Goal: Task Accomplishment & Management: Complete application form

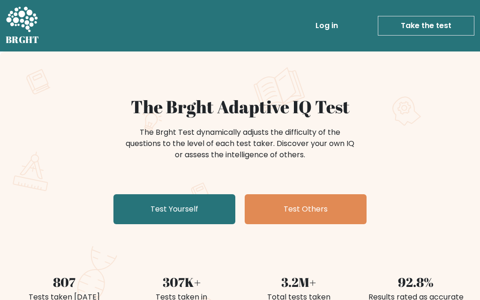
scroll to position [12, 0]
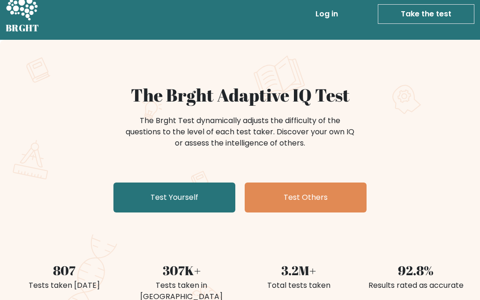
click at [187, 192] on link "Test Yourself" at bounding box center [174, 198] width 122 height 30
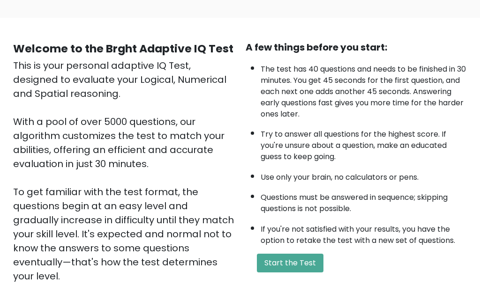
scroll to position [55, 0]
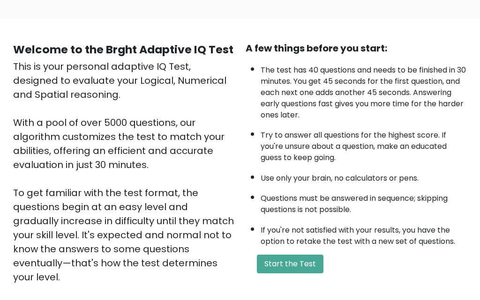
click at [310, 274] on button "Start the Test" at bounding box center [290, 264] width 67 height 19
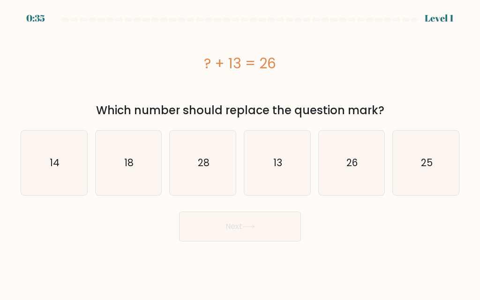
click at [280, 168] on text "13" at bounding box center [277, 163] width 9 height 14
click at [240, 153] on input "d. 13" at bounding box center [240, 151] width 0 height 2
radio input "true"
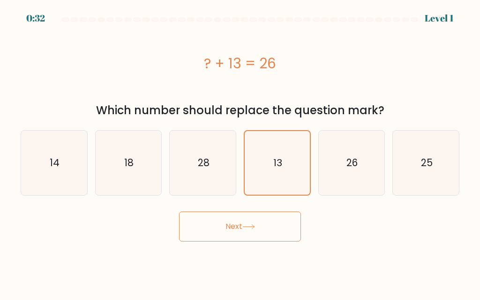
click at [265, 228] on button "Next" at bounding box center [240, 227] width 122 height 30
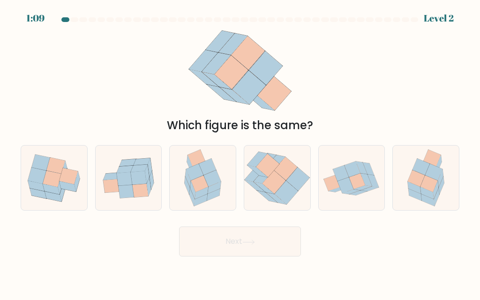
click at [420, 187] on icon at bounding box center [416, 179] width 17 height 16
click at [240, 153] on input "f." at bounding box center [240, 151] width 0 height 2
radio input "true"
click at [270, 255] on button "Next" at bounding box center [240, 242] width 122 height 30
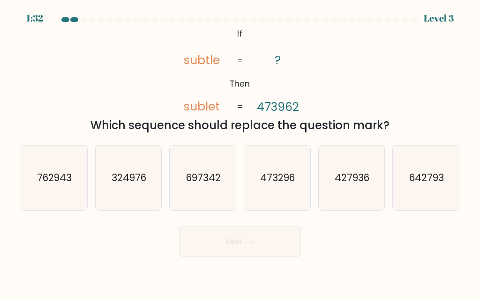
click at [274, 185] on text "473296" at bounding box center [278, 178] width 35 height 14
click at [240, 153] on input "d. 473296" at bounding box center [240, 151] width 0 height 2
radio input "true"
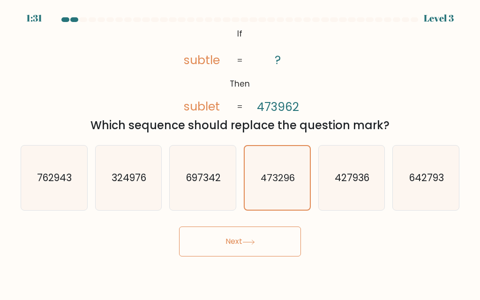
click at [255, 250] on button "Next" at bounding box center [240, 242] width 122 height 30
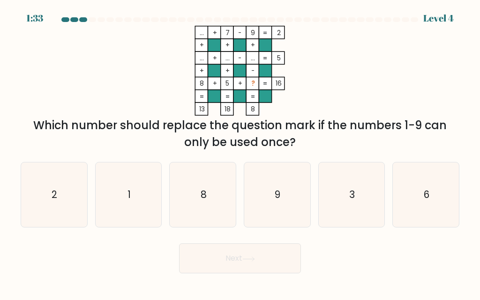
click at [350, 200] on icon "3" at bounding box center [351, 195] width 65 height 65
click at [240, 153] on input "e. 3" at bounding box center [240, 151] width 0 height 2
radio input "true"
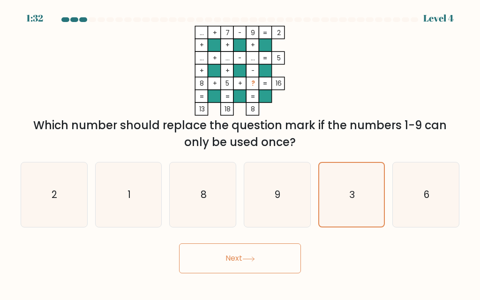
click at [241, 274] on button "Next" at bounding box center [240, 259] width 122 height 30
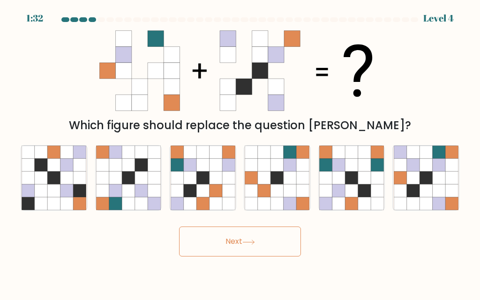
click at [254, 257] on button "Next" at bounding box center [240, 242] width 122 height 30
click at [422, 103] on div "Which figure should replace the question mark?" at bounding box center [240, 80] width 450 height 108
click at [427, 172] on icon at bounding box center [426, 165] width 13 height 13
click at [240, 153] on input "f." at bounding box center [240, 151] width 0 height 2
radio input "true"
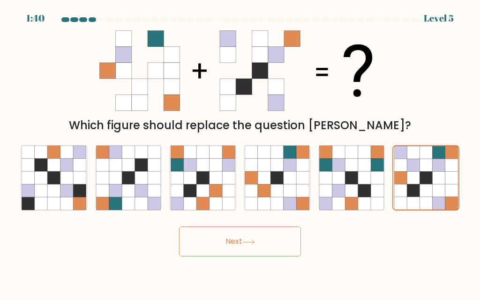
click at [252, 246] on button "Next" at bounding box center [240, 242] width 122 height 30
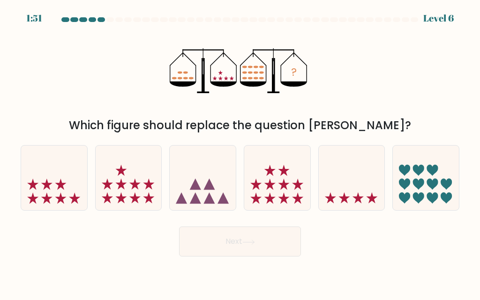
click at [283, 176] on icon at bounding box center [283, 170] width 11 height 11
click at [240, 153] on input "d." at bounding box center [240, 151] width 0 height 2
radio input "true"
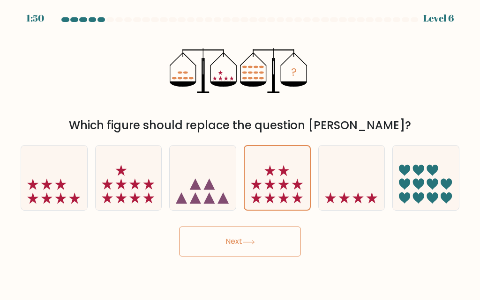
click at [247, 257] on button "Next" at bounding box center [240, 242] width 122 height 30
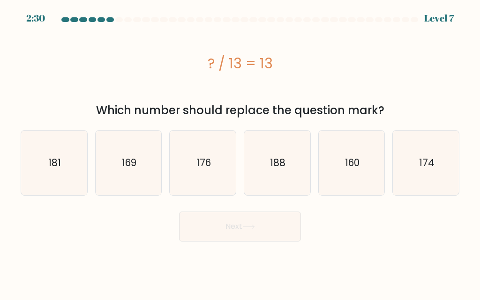
click at [116, 148] on icon "169" at bounding box center [128, 163] width 65 height 65
click at [240, 150] on input "b. 169" at bounding box center [240, 151] width 0 height 2
radio input "true"
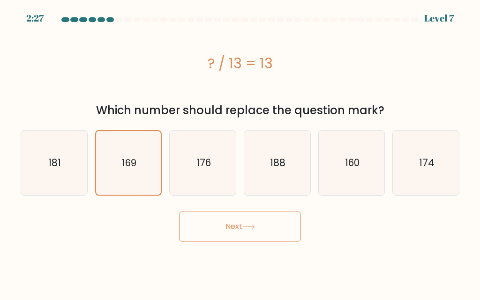
click at [282, 223] on button "Next" at bounding box center [240, 227] width 122 height 30
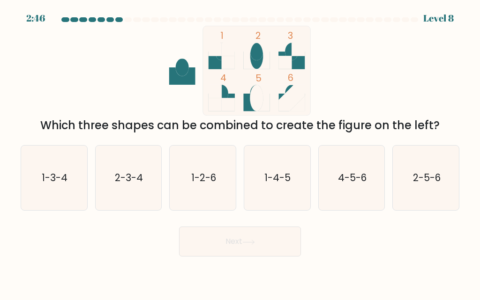
click at [51, 185] on text "1-3-4" at bounding box center [55, 178] width 26 height 14
click at [240, 153] on input "a. 1-3-4" at bounding box center [240, 151] width 0 height 2
radio input "true"
click at [270, 257] on button "Next" at bounding box center [240, 242] width 122 height 30
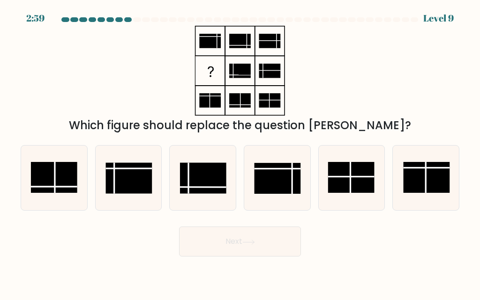
click at [129, 184] on rect at bounding box center [129, 178] width 46 height 31
click at [240, 153] on input "b." at bounding box center [240, 151] width 0 height 2
radio input "true"
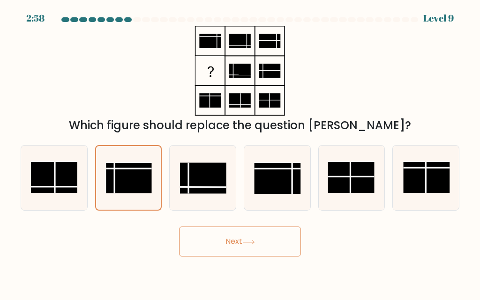
click at [285, 257] on button "Next" at bounding box center [240, 242] width 122 height 30
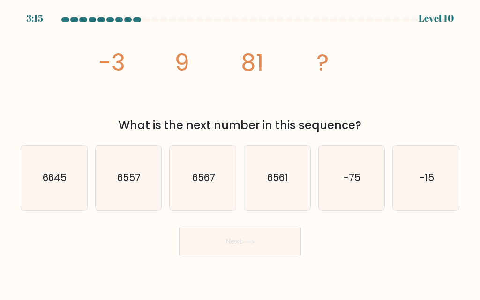
click at [280, 182] on icon "6561" at bounding box center [277, 178] width 65 height 65
click at [240, 153] on input "d. 6561" at bounding box center [240, 151] width 0 height 2
radio input "true"
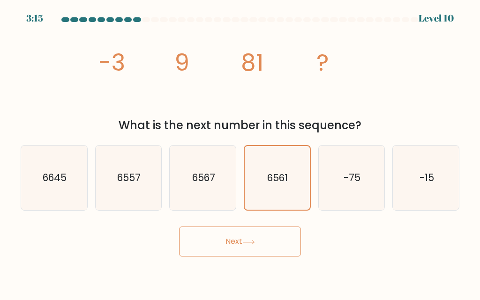
click at [271, 255] on button "Next" at bounding box center [240, 242] width 122 height 30
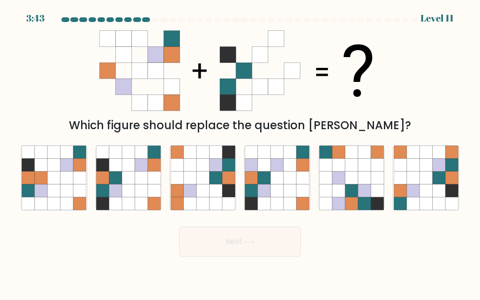
click at [132, 185] on icon at bounding box center [128, 178] width 13 height 13
click at [240, 153] on input "b." at bounding box center [240, 151] width 0 height 2
radio input "true"
click at [255, 250] on button "Next" at bounding box center [240, 242] width 122 height 30
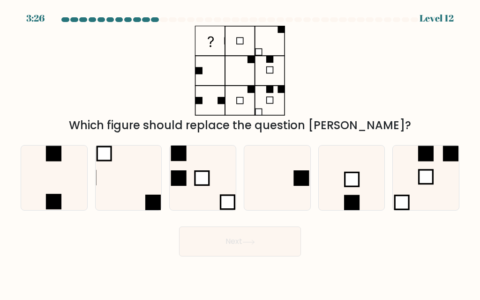
click at [285, 186] on icon at bounding box center [277, 178] width 65 height 65
click at [240, 153] on input "d." at bounding box center [240, 151] width 0 height 2
radio input "true"
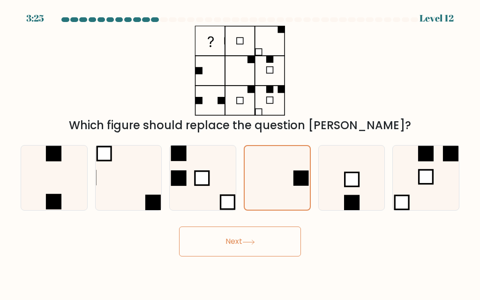
click at [240, 252] on button "Next" at bounding box center [240, 242] width 122 height 30
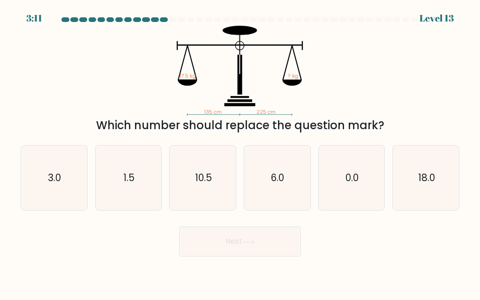
click at [203, 202] on icon "10.5" at bounding box center [203, 178] width 65 height 65
click at [240, 153] on input "c. 10.5" at bounding box center [240, 151] width 0 height 2
radio input "true"
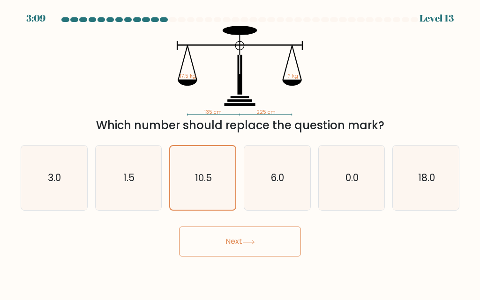
click at [210, 253] on button "Next" at bounding box center [240, 242] width 122 height 30
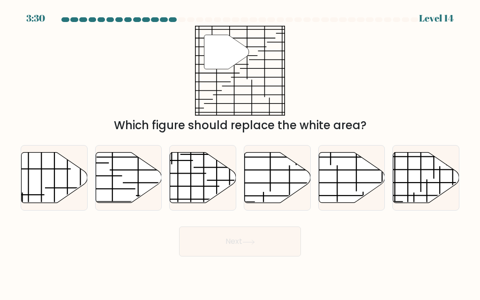
click at [349, 171] on line at bounding box center [357, 171] width 105 height 0
click at [240, 153] on input "e." at bounding box center [240, 151] width 0 height 2
radio input "true"
click at [207, 257] on button "Next" at bounding box center [240, 242] width 122 height 30
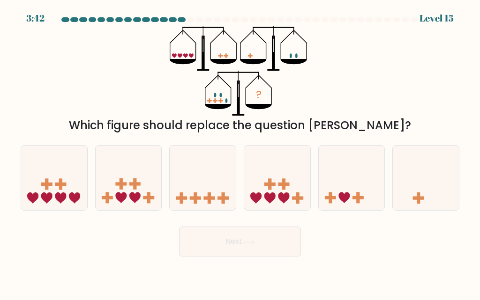
click at [272, 203] on icon at bounding box center [277, 178] width 66 height 55
click at [240, 153] on input "d." at bounding box center [240, 151] width 0 height 2
radio input "true"
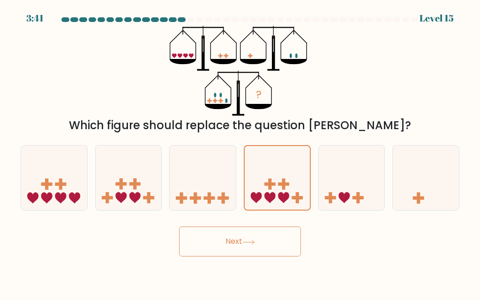
click at [246, 257] on button "Next" at bounding box center [240, 242] width 122 height 30
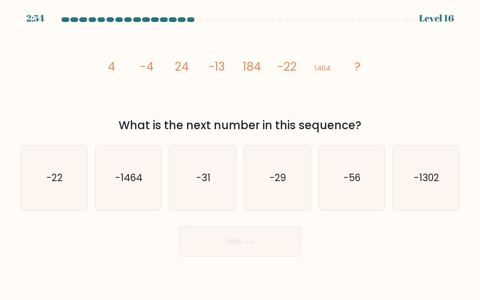
click at [217, 196] on icon "-31" at bounding box center [203, 178] width 65 height 65
click at [240, 153] on input "c. -31" at bounding box center [240, 151] width 0 height 2
radio input "true"
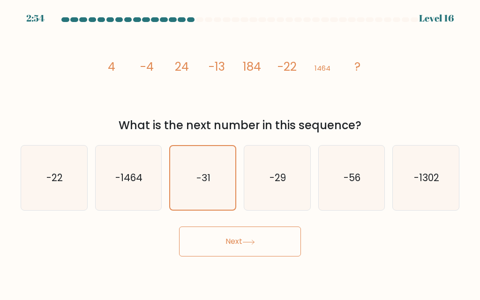
click at [255, 245] on icon at bounding box center [248, 242] width 13 height 5
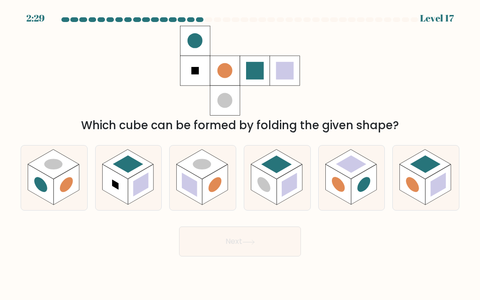
click at [270, 196] on rect at bounding box center [264, 185] width 26 height 40
click at [240, 153] on input "d." at bounding box center [240, 151] width 0 height 2
radio input "true"
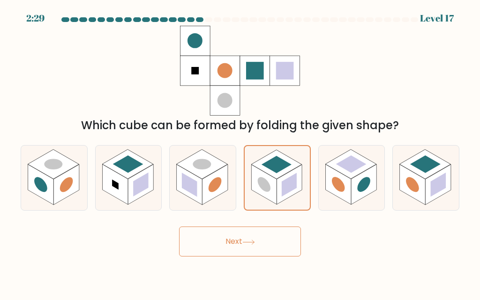
click at [262, 253] on button "Next" at bounding box center [240, 242] width 122 height 30
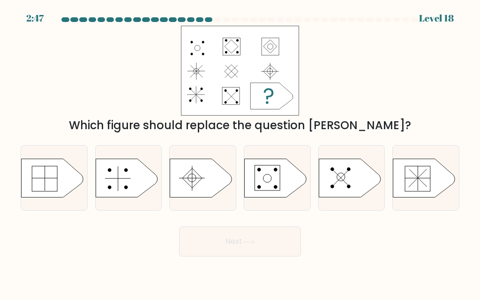
click at [348, 190] on icon at bounding box center [350, 178] width 62 height 38
click at [240, 153] on input "e." at bounding box center [240, 151] width 0 height 2
radio input "true"
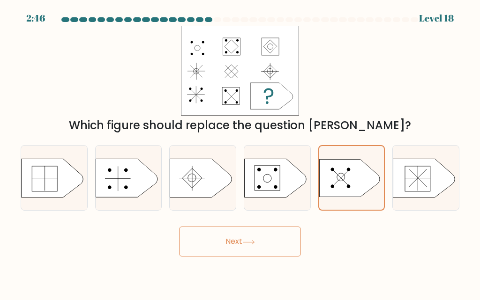
click at [254, 243] on button "Next" at bounding box center [240, 242] width 122 height 30
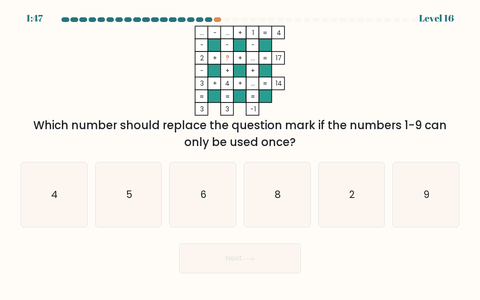
click at [220, 193] on icon "6" at bounding box center [203, 195] width 65 height 65
click at [240, 153] on input "c. 6" at bounding box center [240, 151] width 0 height 2
radio input "true"
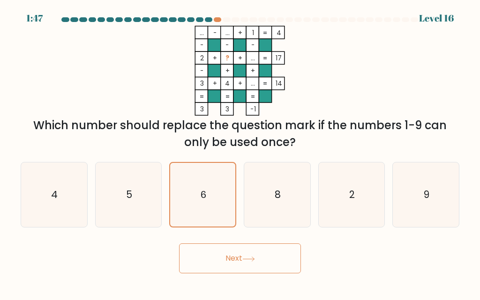
click at [265, 264] on button "Next" at bounding box center [240, 259] width 122 height 30
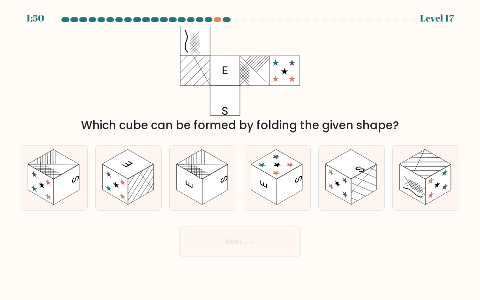
click at [207, 177] on rect at bounding box center [202, 165] width 51 height 30
click at [240, 153] on input "c." at bounding box center [240, 151] width 0 height 2
radio input "true"
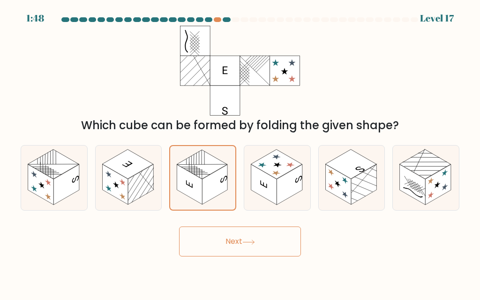
click at [270, 246] on button "Next" at bounding box center [240, 242] width 122 height 30
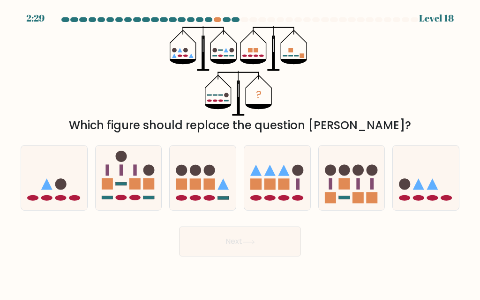
click at [216, 21] on div at bounding box center [218, 19] width 8 height 5
click at [436, 188] on icon at bounding box center [426, 178] width 66 height 55
click at [240, 153] on input "f." at bounding box center [240, 151] width 0 height 2
radio input "true"
click at [259, 249] on button "Next" at bounding box center [240, 242] width 122 height 30
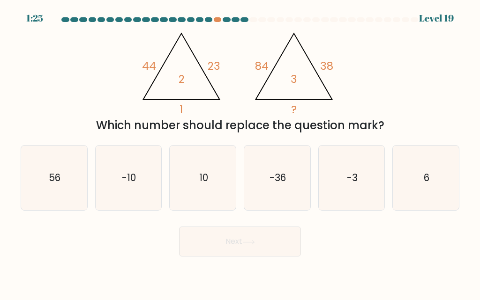
click at [211, 179] on icon "10" at bounding box center [203, 178] width 65 height 65
click at [240, 153] on input "c. 10" at bounding box center [240, 151] width 0 height 2
radio input "true"
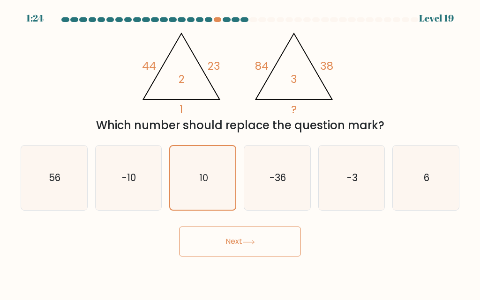
click at [248, 245] on icon at bounding box center [248, 242] width 13 height 5
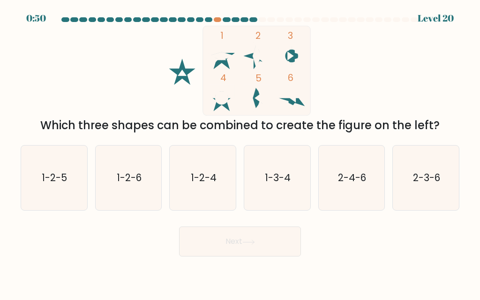
click at [46, 185] on text "1-2-5" at bounding box center [54, 178] width 25 height 14
click at [240, 153] on input "a. 1-2-5" at bounding box center [240, 151] width 0 height 2
radio input "true"
click at [230, 245] on button "Next" at bounding box center [240, 242] width 122 height 30
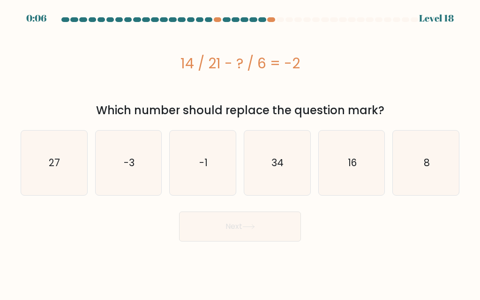
click at [353, 156] on icon "16" at bounding box center [351, 163] width 65 height 65
click at [240, 153] on input "e. 16" at bounding box center [240, 151] width 0 height 2
radio input "true"
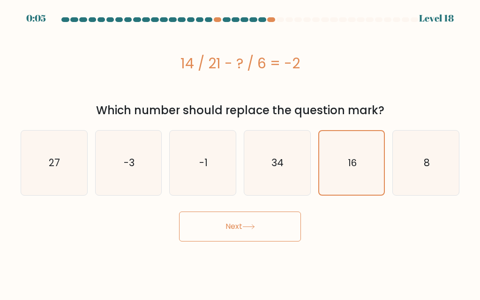
click at [279, 233] on button "Next" at bounding box center [240, 227] width 122 height 30
click at [268, 233] on button "Next" at bounding box center [240, 227] width 122 height 30
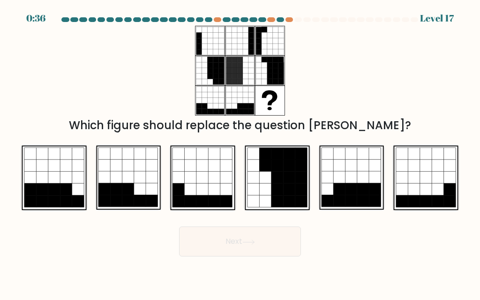
click at [51, 195] on icon at bounding box center [54, 190] width 12 height 12
click at [240, 153] on input "a." at bounding box center [240, 151] width 0 height 2
radio input "true"
click at [267, 255] on button "Next" at bounding box center [240, 242] width 122 height 30
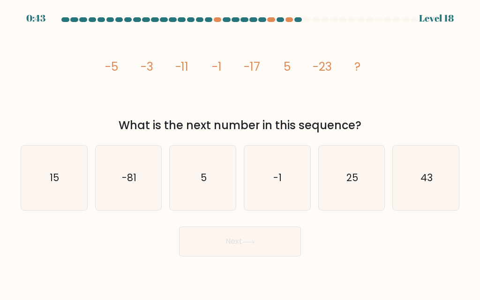
click at [131, 185] on text "-81" at bounding box center [129, 178] width 15 height 14
click at [240, 153] on input "b. -81" at bounding box center [240, 151] width 0 height 2
radio input "true"
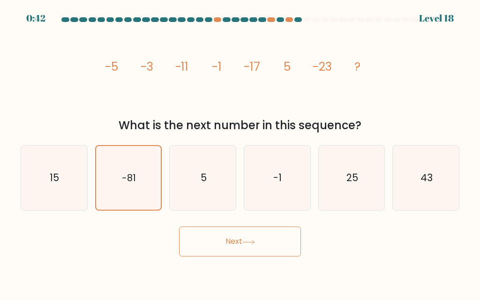
click at [270, 246] on button "Next" at bounding box center [240, 242] width 122 height 30
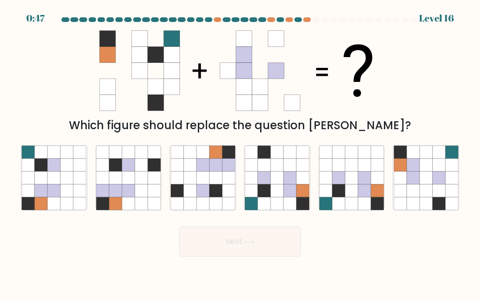
click at [267, 196] on icon at bounding box center [264, 191] width 13 height 13
click at [240, 153] on input "d." at bounding box center [240, 151] width 0 height 2
radio input "true"
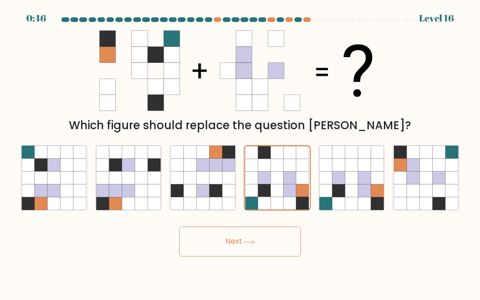
click at [267, 250] on button "Next" at bounding box center [240, 242] width 122 height 30
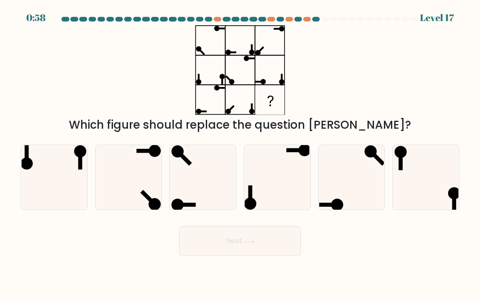
scroll to position [38, 0]
click at [135, 152] on icon at bounding box center [128, 178] width 65 height 65
click at [240, 152] on input "b." at bounding box center [240, 151] width 0 height 2
radio input "true"
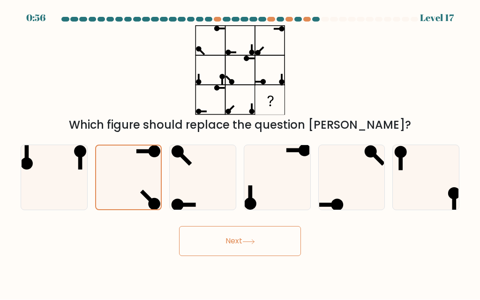
click at [231, 227] on button "Next" at bounding box center [240, 242] width 122 height 30
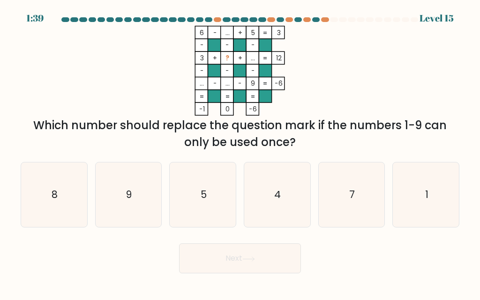
scroll to position [0, 0]
click at [349, 207] on icon "7" at bounding box center [351, 195] width 65 height 65
click at [240, 153] on input "e. 7" at bounding box center [240, 151] width 0 height 2
radio input "true"
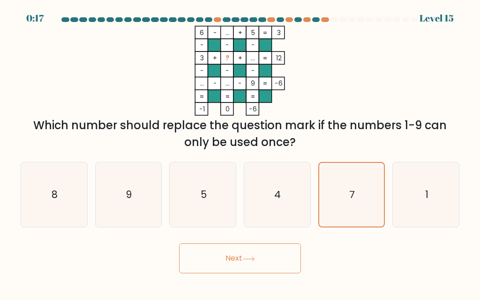
click at [278, 262] on button "Next" at bounding box center [240, 259] width 122 height 30
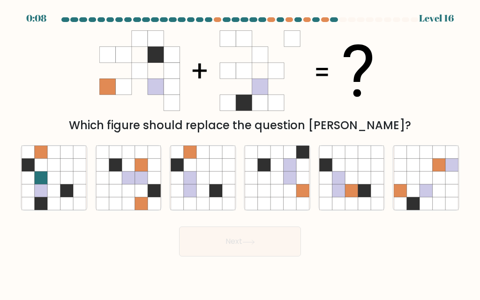
click at [204, 185] on icon at bounding box center [202, 178] width 13 height 13
click at [240, 153] on input "c." at bounding box center [240, 151] width 0 height 2
radio input "true"
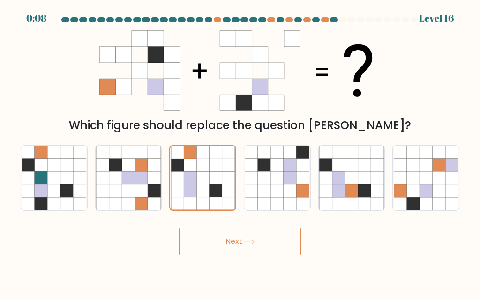
click at [253, 245] on icon at bounding box center [248, 242] width 13 height 5
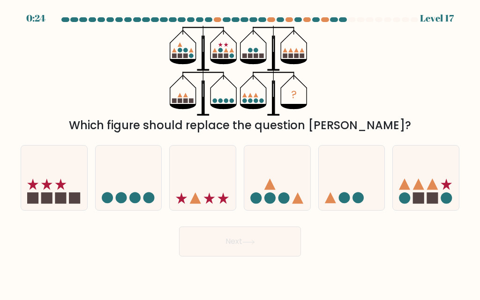
click at [36, 204] on rect at bounding box center [32, 198] width 11 height 11
click at [240, 153] on input "a." at bounding box center [240, 151] width 0 height 2
radio input "true"
click at [278, 257] on button "Next" at bounding box center [240, 242] width 122 height 30
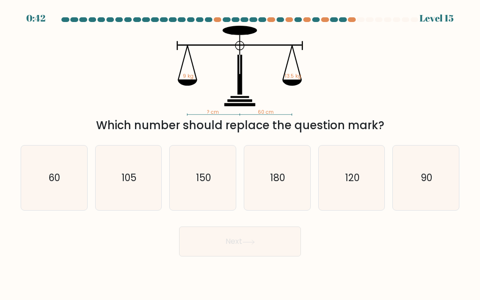
click at [433, 180] on icon "90" at bounding box center [426, 178] width 65 height 65
click at [240, 153] on input "f. 90" at bounding box center [240, 151] width 0 height 2
radio input "true"
click at [119, 192] on icon "105" at bounding box center [128, 178] width 65 height 65
click at [240, 153] on input "b. 105" at bounding box center [240, 151] width 0 height 2
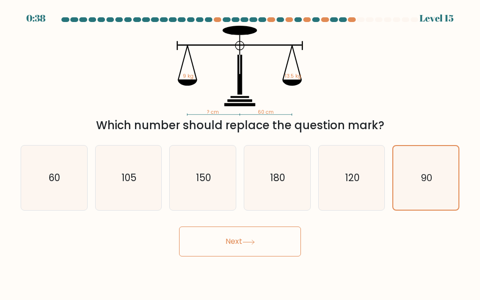
radio input "true"
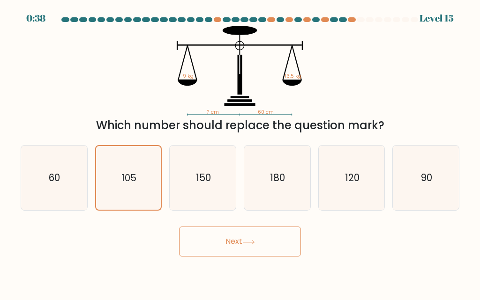
click at [257, 257] on button "Next" at bounding box center [240, 242] width 122 height 30
click at [263, 251] on button "Next" at bounding box center [240, 242] width 122 height 30
click at [251, 249] on button "Next" at bounding box center [240, 242] width 122 height 30
click at [255, 242] on button "Next" at bounding box center [240, 242] width 122 height 30
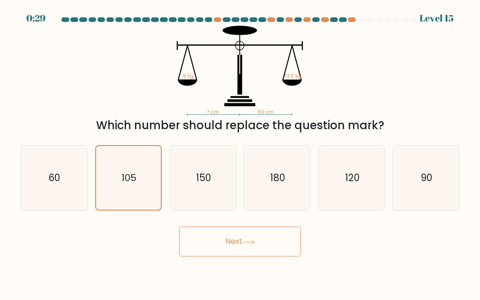
click at [410, 185] on icon "90" at bounding box center [426, 178] width 65 height 65
click at [240, 153] on input "f. 90" at bounding box center [240, 151] width 0 height 2
radio input "true"
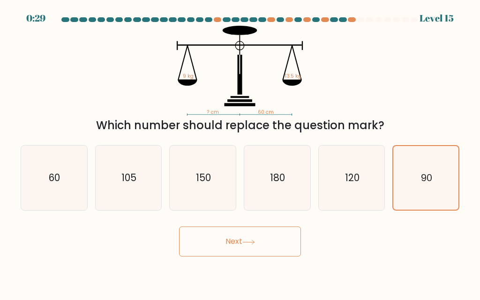
click at [263, 252] on button "Next" at bounding box center [240, 242] width 122 height 30
click at [258, 248] on button "Next" at bounding box center [240, 242] width 122 height 30
click at [142, 189] on icon "105" at bounding box center [128, 178] width 65 height 65
click at [240, 153] on input "b. 105" at bounding box center [240, 151] width 0 height 2
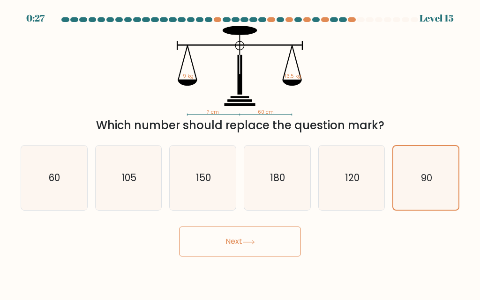
radio input "true"
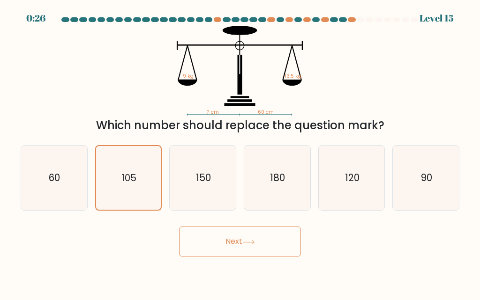
click at [233, 257] on button "Next" at bounding box center [240, 242] width 122 height 30
click at [247, 257] on button "Next" at bounding box center [240, 242] width 122 height 30
click at [254, 249] on button "Next" at bounding box center [240, 242] width 122 height 30
click at [250, 257] on button "Next" at bounding box center [240, 242] width 122 height 30
click at [255, 245] on icon at bounding box center [248, 242] width 13 height 5
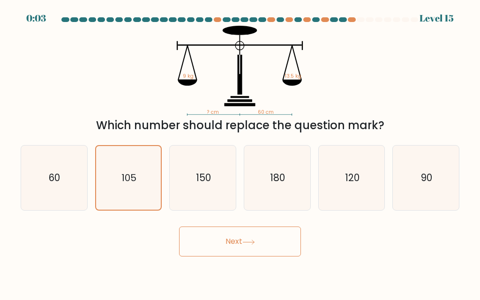
click at [248, 245] on icon at bounding box center [248, 242] width 13 height 5
click at [242, 246] on button "Next" at bounding box center [240, 242] width 122 height 30
click at [367, 44] on icon "? cm 60 cm 9 kg 13.5 kg" at bounding box center [239, 71] width 281 height 90
click at [434, 8] on div "EXPIRED Level 15" at bounding box center [240, 5] width 480 height 11
click at [250, 233] on form at bounding box center [240, 137] width 480 height 240
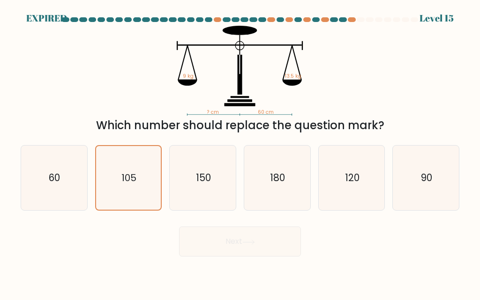
click at [233, 256] on div "Next" at bounding box center [240, 239] width 450 height 35
click at [240, 248] on div "Next" at bounding box center [240, 239] width 450 height 35
click at [239, 247] on div "Next" at bounding box center [240, 239] width 450 height 35
click at [345, 197] on icon "120" at bounding box center [351, 178] width 65 height 65
click at [240, 153] on input "e. 120" at bounding box center [240, 151] width 0 height 2
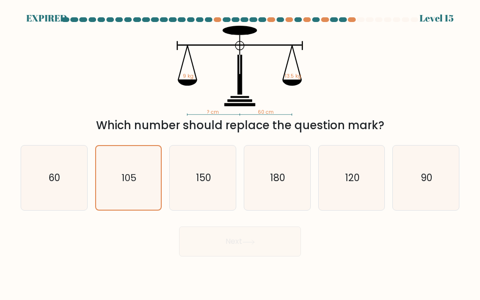
radio input "true"
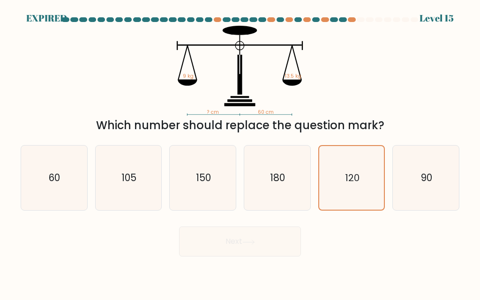
click at [392, 83] on div "? cm 60 cm 9 kg 13.5 kg Which number should replace the question mark?" at bounding box center [240, 80] width 450 height 108
click at [408, 93] on div "? cm 60 cm 9 kg 13.5 kg Which number should replace the question mark?" at bounding box center [240, 80] width 450 height 108
click at [409, 210] on icon "90" at bounding box center [426, 178] width 65 height 65
click at [240, 153] on input "f. 90" at bounding box center [240, 151] width 0 height 2
radio input "true"
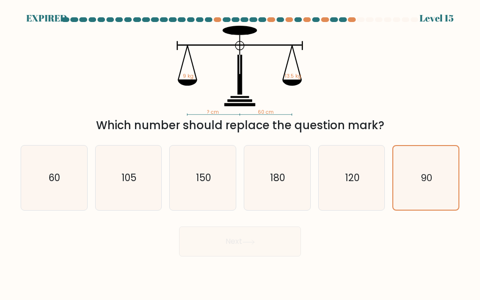
click at [385, 45] on div "? cm 60 cm 9 kg 13.5 kg Which number should replace the question mark?" at bounding box center [240, 80] width 450 height 108
click at [277, 163] on icon "180" at bounding box center [277, 178] width 65 height 65
click at [240, 153] on input "d. 180" at bounding box center [240, 151] width 0 height 2
radio input "true"
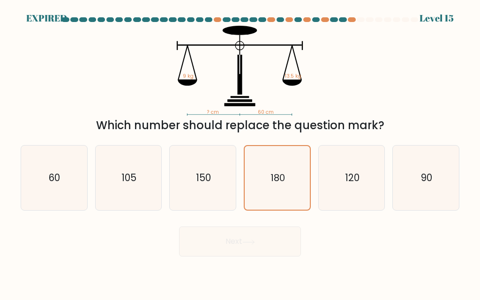
click at [404, 80] on div "? cm 60 cm 9 kg 13.5 kg Which number should replace the question mark?" at bounding box center [240, 80] width 450 height 108
click at [350, 182] on icon "120" at bounding box center [351, 178] width 65 height 65
click at [240, 153] on input "e. 120" at bounding box center [240, 151] width 0 height 2
radio input "true"
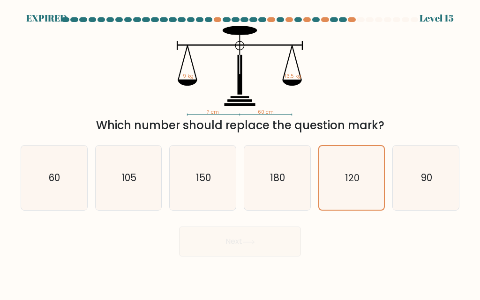
click at [320, 195] on icon "120" at bounding box center [352, 178] width 64 height 64
click at [240, 153] on input "e. 120" at bounding box center [240, 151] width 0 height 2
click at [383, 110] on div "? cm 60 cm 9 kg 13.5 kg Which number should replace the question mark?" at bounding box center [240, 80] width 450 height 108
click at [453, 157] on div "90" at bounding box center [425, 178] width 67 height 66
click at [240, 153] on input "f. 90" at bounding box center [240, 151] width 0 height 2
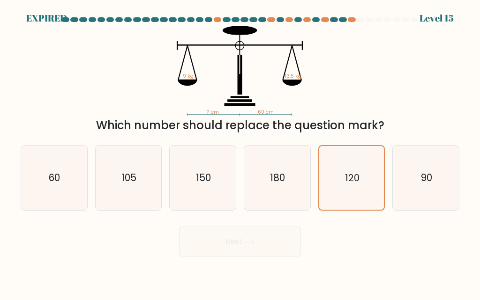
radio input "true"
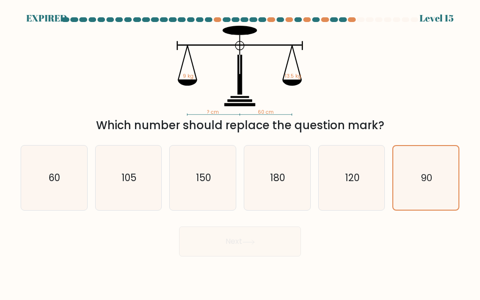
click at [429, 97] on div "? cm 60 cm 9 kg 13.5 kg Which number should replace the question mark?" at bounding box center [240, 80] width 450 height 108
click at [398, 64] on div "? cm 60 cm 9 kg 13.5 kg Which number should replace the question mark?" at bounding box center [240, 80] width 450 height 108
click at [404, 66] on div "? cm 60 cm 9 kg 13.5 kg Which number should replace the question mark?" at bounding box center [240, 80] width 450 height 108
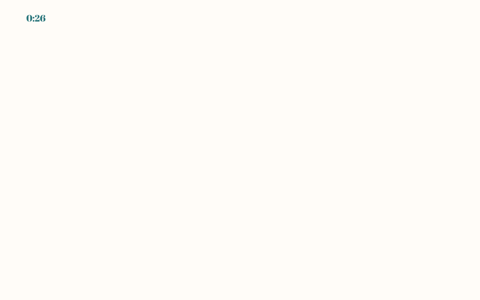
click at [384, 60] on body "0:26" at bounding box center [240, 150] width 480 height 300
click at [384, 60] on body "0:25" at bounding box center [240, 150] width 480 height 300
click at [360, 64] on body "0:25" at bounding box center [240, 150] width 480 height 300
click at [403, 38] on body "0:24" at bounding box center [240, 150] width 480 height 300
click at [403, 37] on body "0:24" at bounding box center [240, 150] width 480 height 300
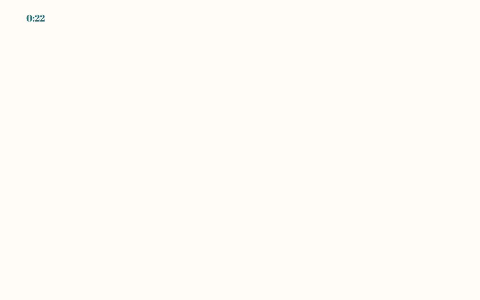
click at [385, 67] on body "0:22" at bounding box center [240, 150] width 480 height 300
click at [373, 77] on body "0:22" at bounding box center [240, 150] width 480 height 300
click at [353, 90] on body "0:21" at bounding box center [240, 150] width 480 height 300
click at [355, 98] on body "0:21" at bounding box center [240, 150] width 480 height 300
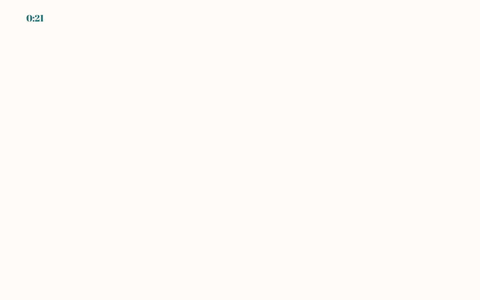
click at [355, 120] on body "0:21" at bounding box center [240, 150] width 480 height 300
click at [350, 140] on body "0:20" at bounding box center [240, 150] width 480 height 300
click at [270, 190] on body "EXPIRED" at bounding box center [240, 150] width 480 height 300
click at [269, 175] on body "EXPIRED" at bounding box center [240, 150] width 480 height 300
click at [265, 264] on body "EXPIRED" at bounding box center [240, 150] width 480 height 300
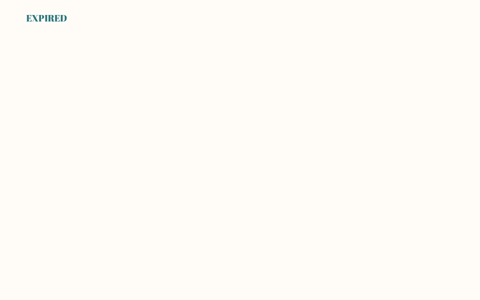
click at [260, 183] on body "EXPIRED" at bounding box center [240, 150] width 480 height 300
click at [250, 258] on body "EXPIRED" at bounding box center [240, 150] width 480 height 300
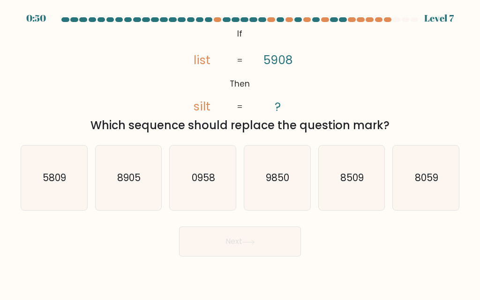
click at [201, 185] on text "0958" at bounding box center [203, 178] width 23 height 14
click at [240, 153] on input "c. 0958" at bounding box center [240, 151] width 0 height 2
radio input "true"
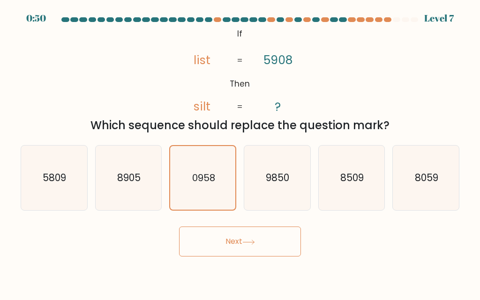
click at [241, 253] on button "Next" at bounding box center [240, 242] width 122 height 30
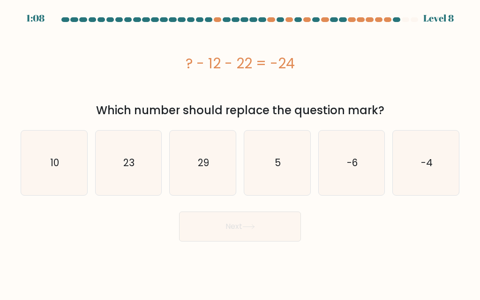
click at [38, 168] on icon "10" at bounding box center [54, 163] width 65 height 65
click at [240, 153] on input "a. 10" at bounding box center [240, 151] width 0 height 2
radio input "true"
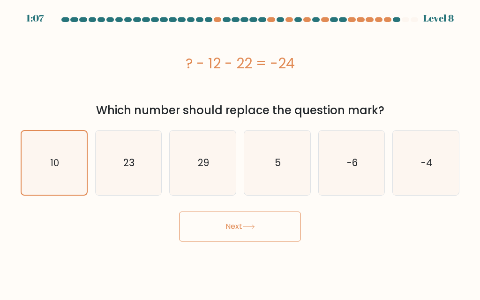
click at [243, 217] on button "Next" at bounding box center [240, 227] width 122 height 30
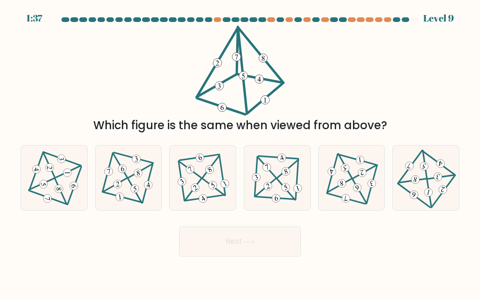
click at [294, 181] on icon at bounding box center [277, 178] width 53 height 52
click at [240, 153] on input "d." at bounding box center [240, 151] width 0 height 2
radio input "true"
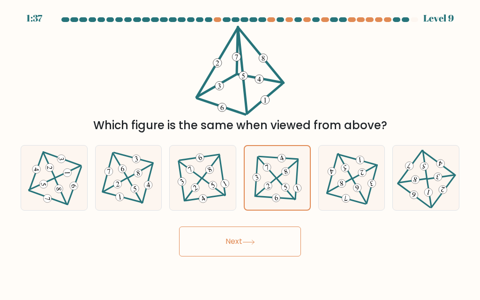
click at [252, 248] on button "Next" at bounding box center [240, 242] width 122 height 30
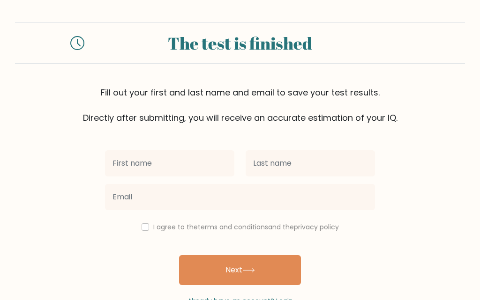
click at [188, 161] on input "text" at bounding box center [169, 163] width 129 height 26
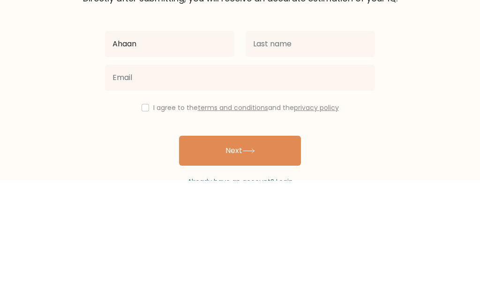
type input "Ahaan"
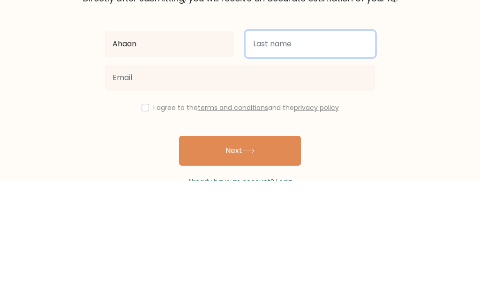
click at [291, 150] on input "text" at bounding box center [310, 163] width 129 height 26
click at [284, 150] on input "text" at bounding box center [310, 163] width 129 height 26
type input "Saha"
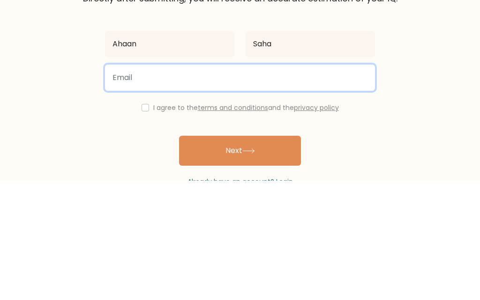
click at [181, 184] on input "email" at bounding box center [240, 197] width 270 height 26
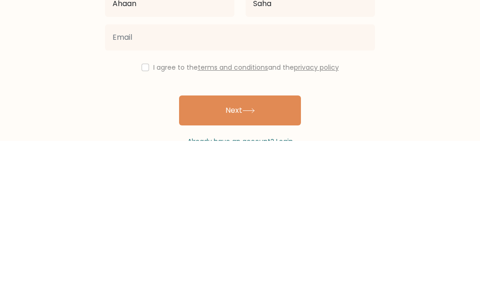
click at [140, 222] on div "I agree to the terms and conditions and the privacy policy" at bounding box center [239, 227] width 281 height 11
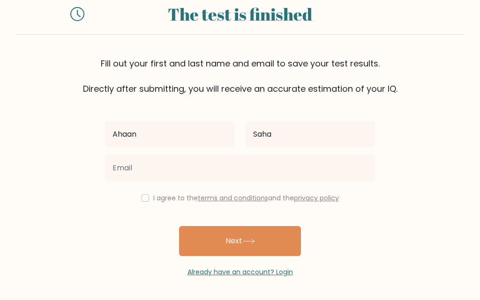
click at [146, 193] on div "I agree to the terms and conditions and the privacy policy" at bounding box center [239, 198] width 281 height 11
click at [135, 193] on div "I agree to the terms and conditions and the privacy policy" at bounding box center [239, 198] width 281 height 11
click at [145, 195] on input "checkbox" at bounding box center [146, 199] width 8 height 8
checkbox input "true"
click at [246, 235] on button "Next" at bounding box center [240, 242] width 122 height 30
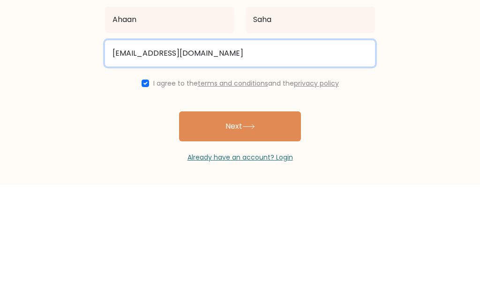
type input "[EMAIL_ADDRESS][DOMAIN_NAME]"
click at [240, 227] on button "Next" at bounding box center [240, 242] width 122 height 30
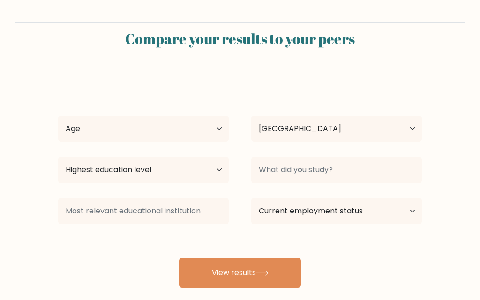
select select "IN"
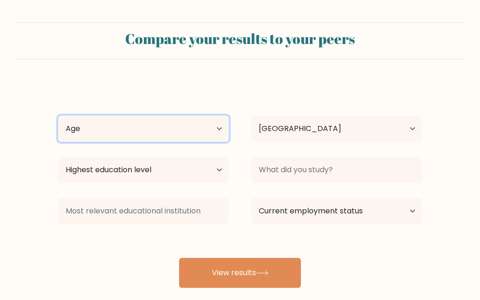
click at [210, 131] on select "Age Under 18 years old 18-24 years old 25-34 years old 35-44 years old 45-54 ye…" at bounding box center [143, 129] width 171 height 26
select select "min_18"
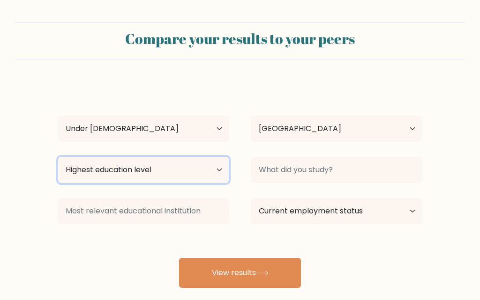
click at [219, 165] on select "Highest education level No schooling Primary Lower Secondary Upper Secondary Oc…" at bounding box center [143, 170] width 171 height 26
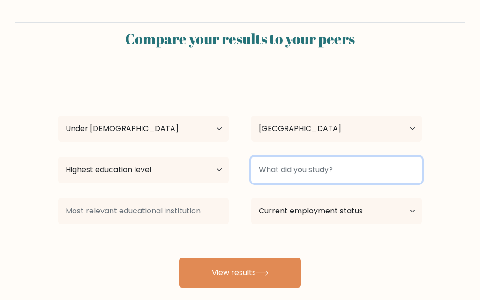
click at [398, 166] on input at bounding box center [336, 170] width 171 height 26
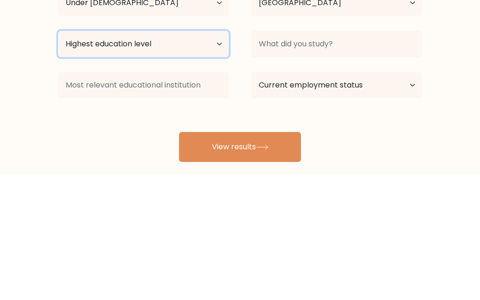
click at [195, 157] on select "Highest education level No schooling Primary Lower Secondary Upper Secondary Oc…" at bounding box center [143, 170] width 171 height 26
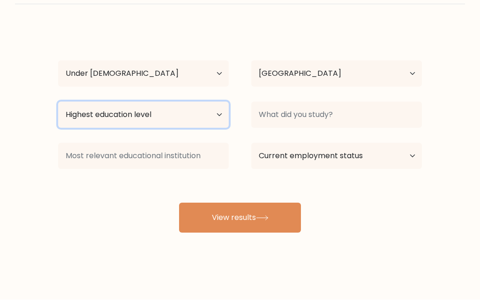
click at [214, 108] on select "Highest education level No schooling Primary Lower Secondary Upper Secondary Oc…" at bounding box center [143, 115] width 171 height 26
select select "lower_secondary"
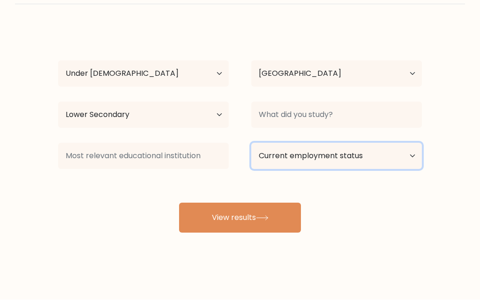
click at [402, 157] on select "Current employment status Employed Student Retired Other / prefer not to answer" at bounding box center [336, 156] width 171 height 26
select select "student"
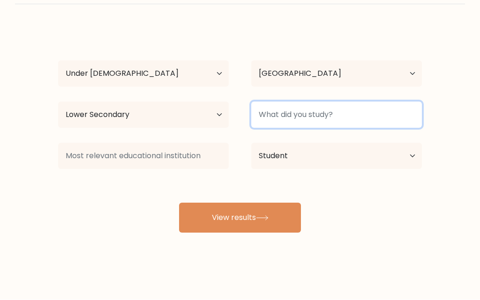
click at [401, 125] on input at bounding box center [336, 115] width 171 height 26
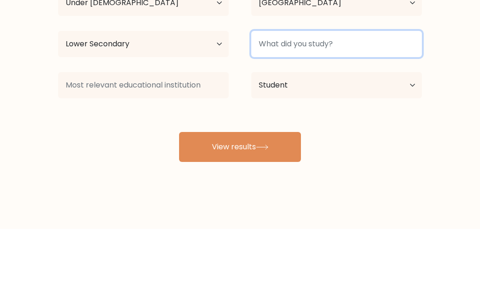
click at [420, 102] on input at bounding box center [336, 115] width 171 height 26
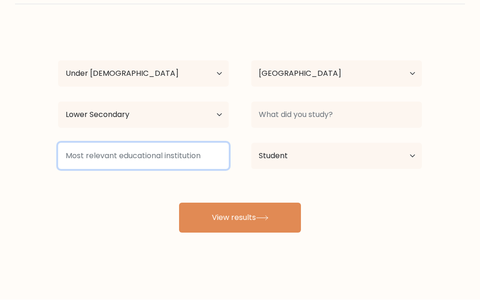
click at [204, 152] on input at bounding box center [143, 156] width 171 height 26
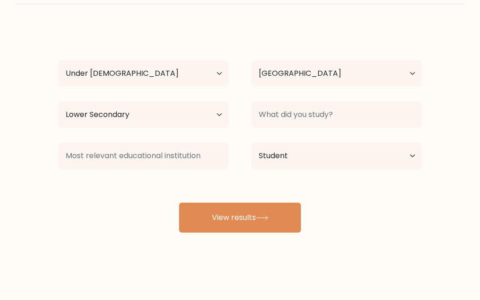
click at [269, 220] on icon at bounding box center [262, 218] width 13 height 5
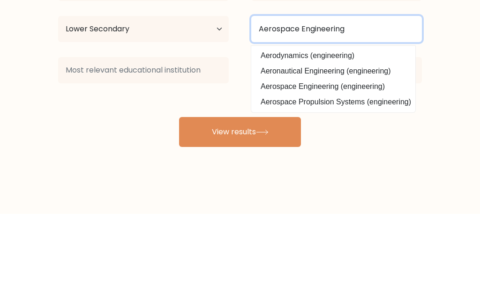
type input "Aerospace Engineering"
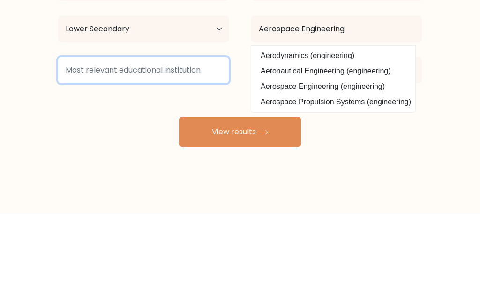
click at [160, 143] on input at bounding box center [143, 156] width 171 height 26
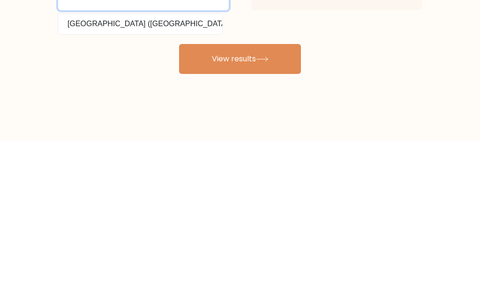
type input "Nasa"
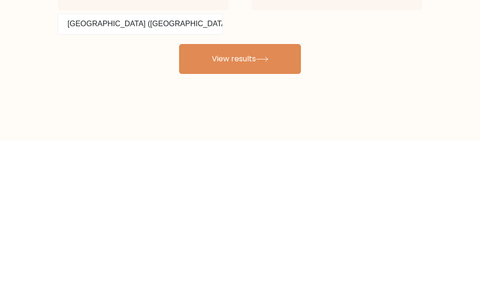
click at [241, 203] on button "View results" at bounding box center [240, 218] width 122 height 30
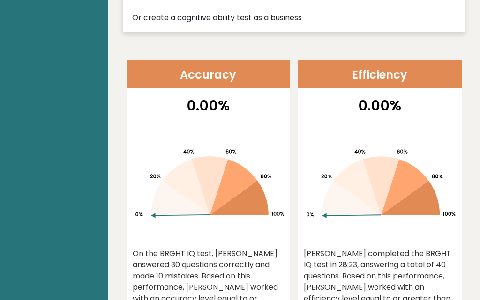
scroll to position [415, 0]
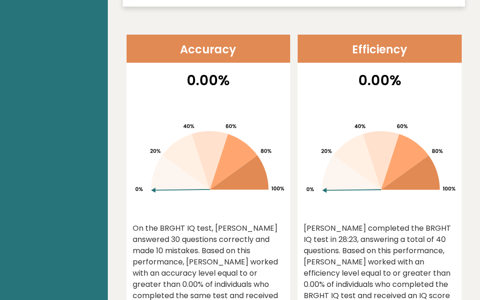
click at [194, 186] on icon at bounding box center [185, 163] width 47 height 56
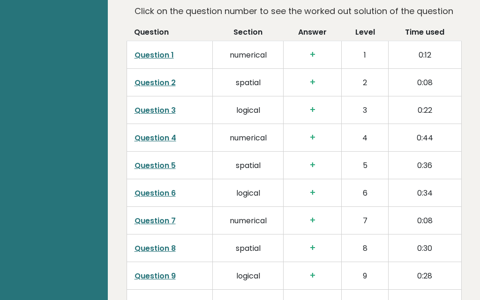
scroll to position [1515, 0]
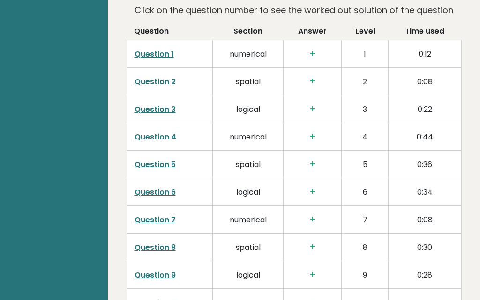
click at [147, 60] on link "Question 1" at bounding box center [154, 54] width 39 height 11
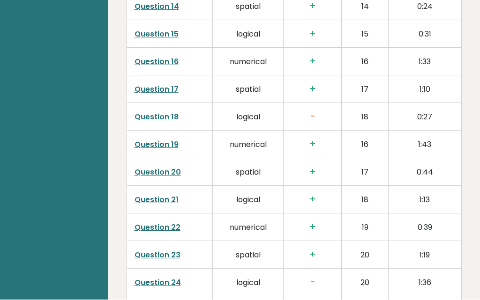
scroll to position [1922, 0]
click at [158, 123] on link "Question 18" at bounding box center [157, 117] width 44 height 11
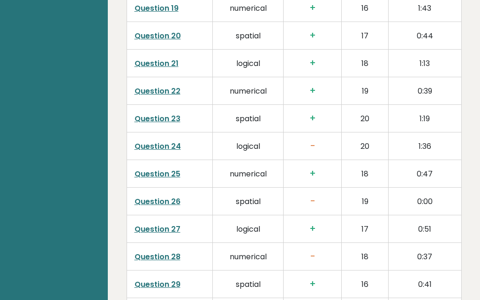
scroll to position [2059, 0]
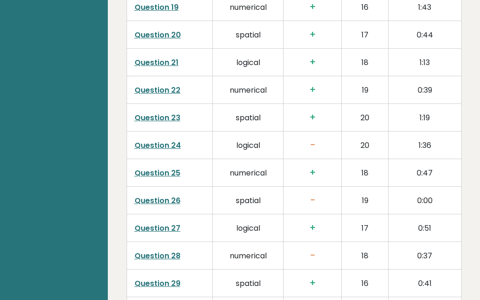
click at [156, 160] on td "Question 24" at bounding box center [170, 146] width 86 height 28
click at [158, 151] on link "Question 24" at bounding box center [158, 146] width 46 height 11
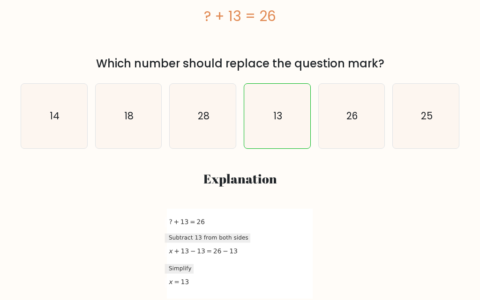
scroll to position [152, 0]
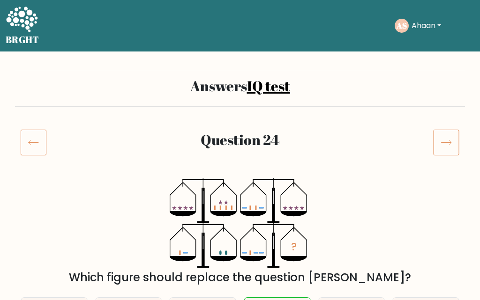
click at [25, 139] on icon at bounding box center [34, 142] width 26 height 26
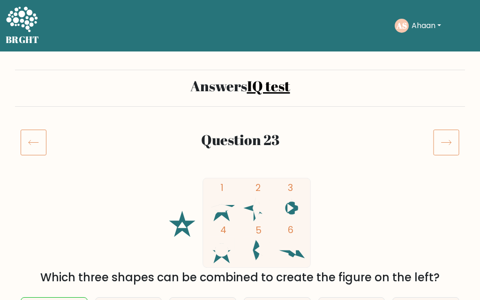
scroll to position [2, 0]
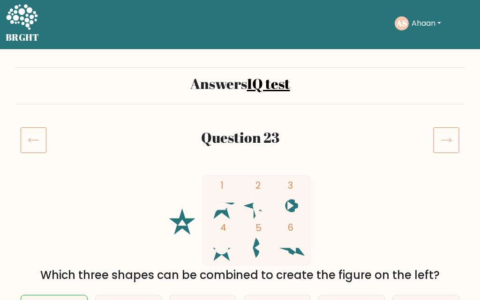
click at [445, 137] on icon at bounding box center [446, 140] width 26 height 26
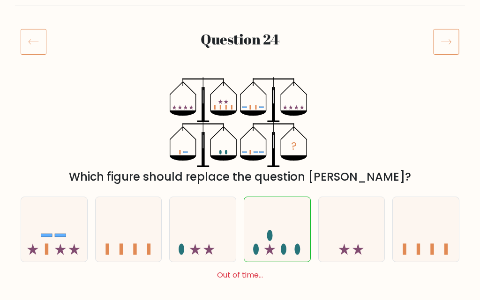
scroll to position [100, 0]
click at [443, 41] on icon at bounding box center [446, 42] width 26 height 26
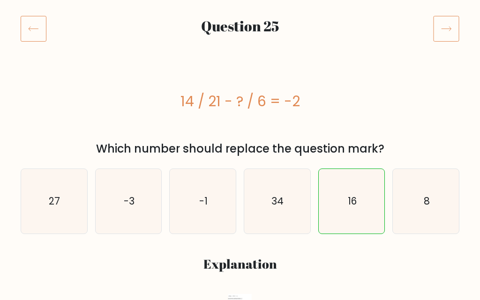
scroll to position [113, 0]
click at [449, 24] on icon at bounding box center [446, 29] width 26 height 26
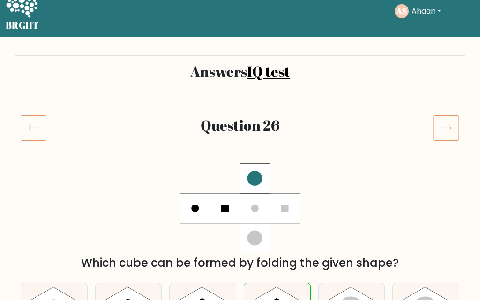
scroll to position [15, 0]
click at [445, 121] on icon at bounding box center [446, 128] width 26 height 26
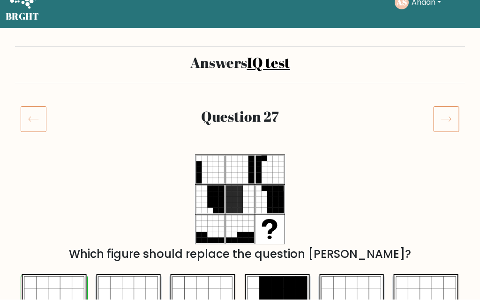
scroll to position [23, 0]
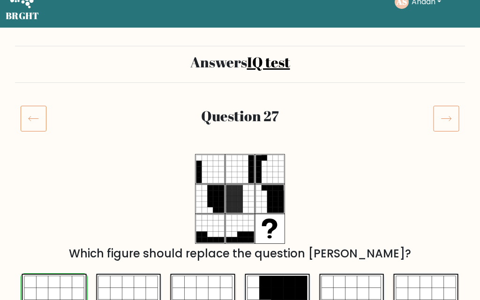
click at [443, 117] on icon at bounding box center [446, 119] width 26 height 26
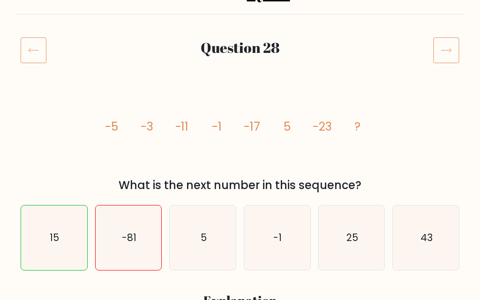
scroll to position [84, 0]
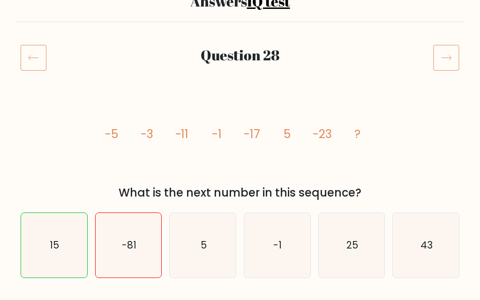
click at [448, 52] on icon at bounding box center [446, 58] width 26 height 26
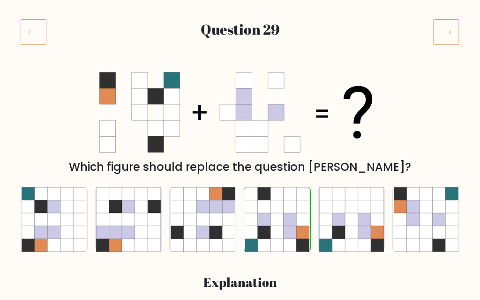
scroll to position [111, 0]
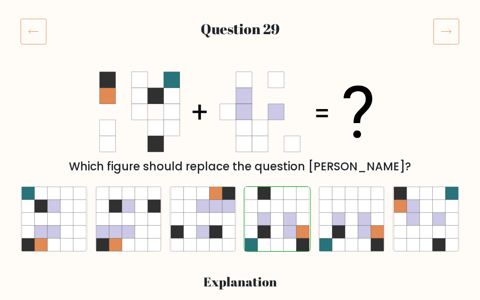
click at [445, 29] on icon at bounding box center [446, 31] width 26 height 26
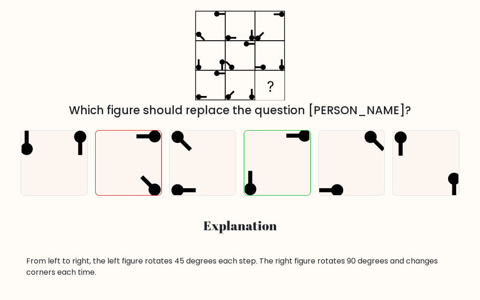
scroll to position [76, 0]
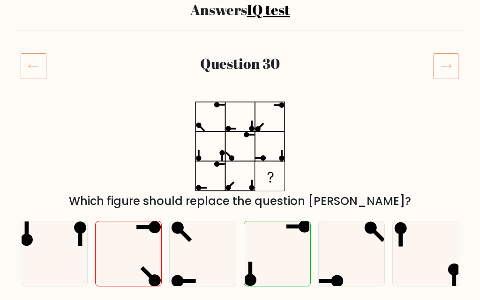
click at [447, 60] on icon at bounding box center [446, 66] width 26 height 26
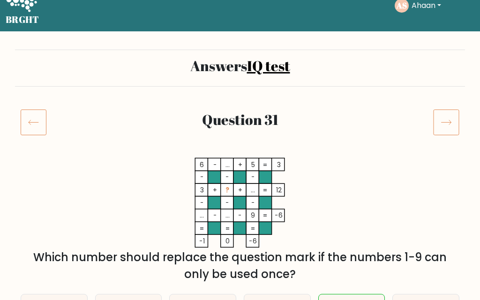
scroll to position [16, 0]
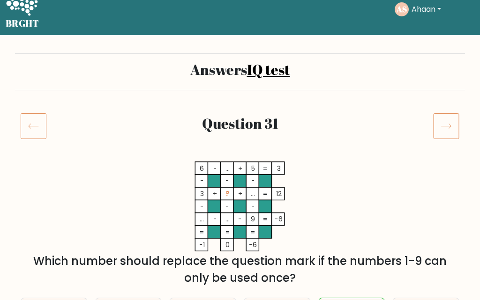
click at [449, 123] on icon at bounding box center [446, 126] width 26 height 26
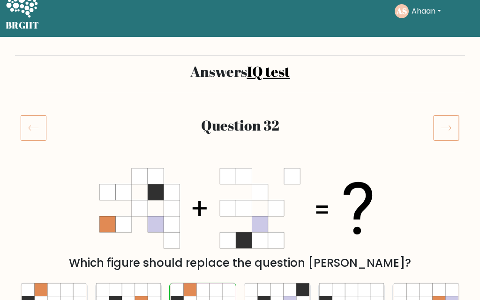
scroll to position [10, 0]
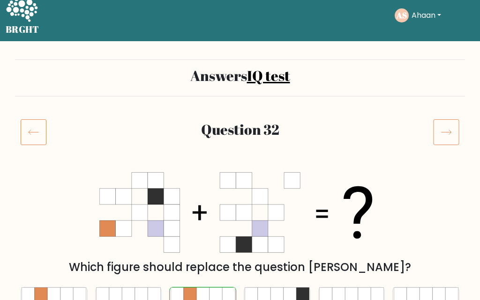
click at [446, 135] on icon at bounding box center [446, 132] width 26 height 26
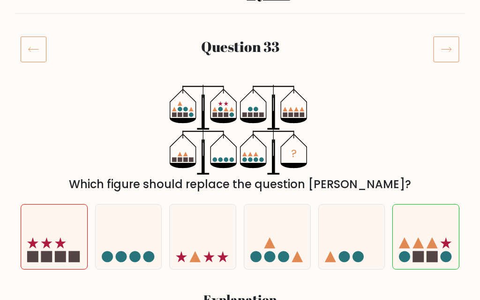
scroll to position [94, 0]
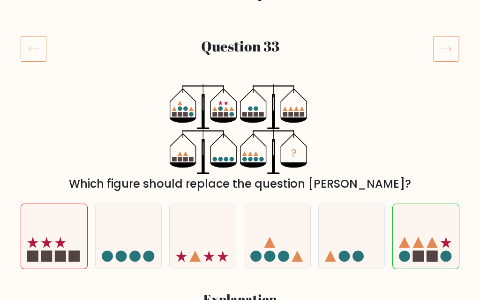
click at [450, 40] on icon at bounding box center [446, 49] width 26 height 26
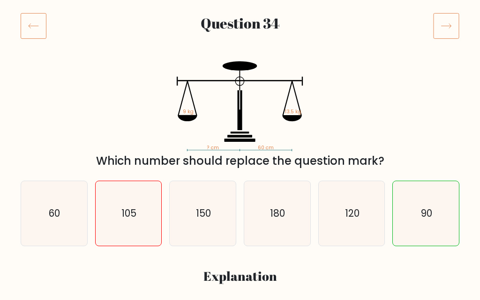
scroll to position [115, 0]
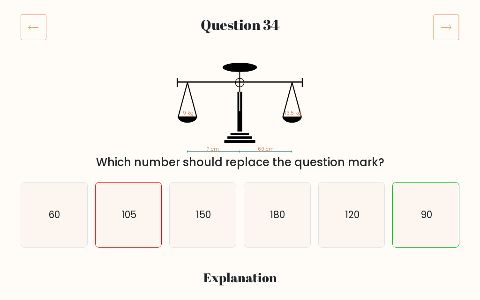
click at [442, 36] on icon at bounding box center [446, 27] width 26 height 26
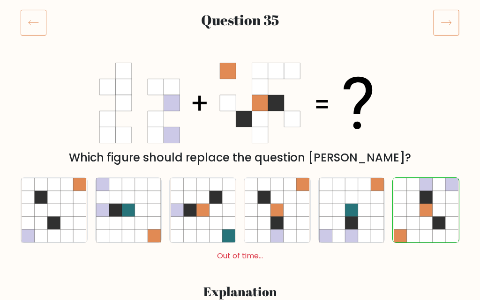
scroll to position [121, 0]
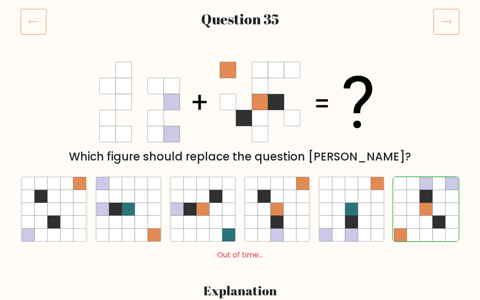
click at [444, 22] on icon at bounding box center [446, 21] width 26 height 26
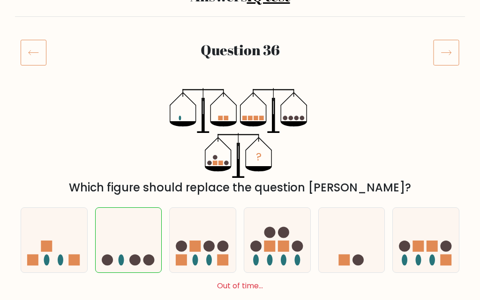
scroll to position [102, 0]
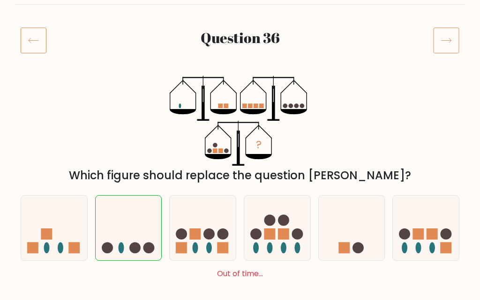
click at [454, 43] on icon at bounding box center [446, 41] width 26 height 26
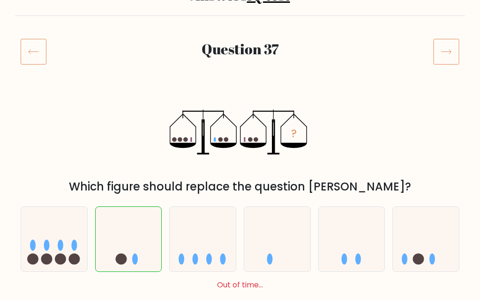
scroll to position [90, 0]
click at [459, 47] on rect at bounding box center [446, 51] width 25 height 25
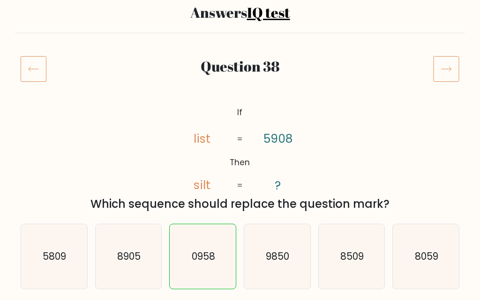
scroll to position [70, 0]
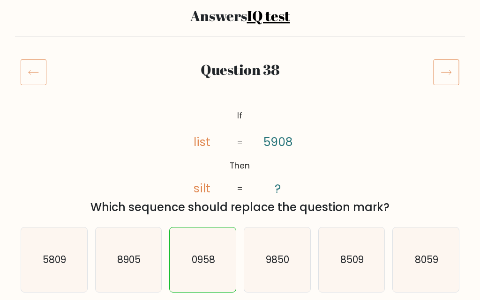
click at [447, 71] on icon at bounding box center [446, 72] width 26 height 26
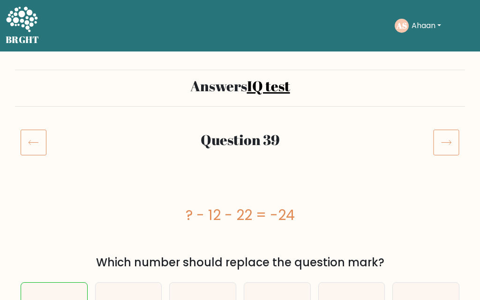
click at [445, 139] on icon at bounding box center [446, 142] width 26 height 26
